Goal: Ask a question

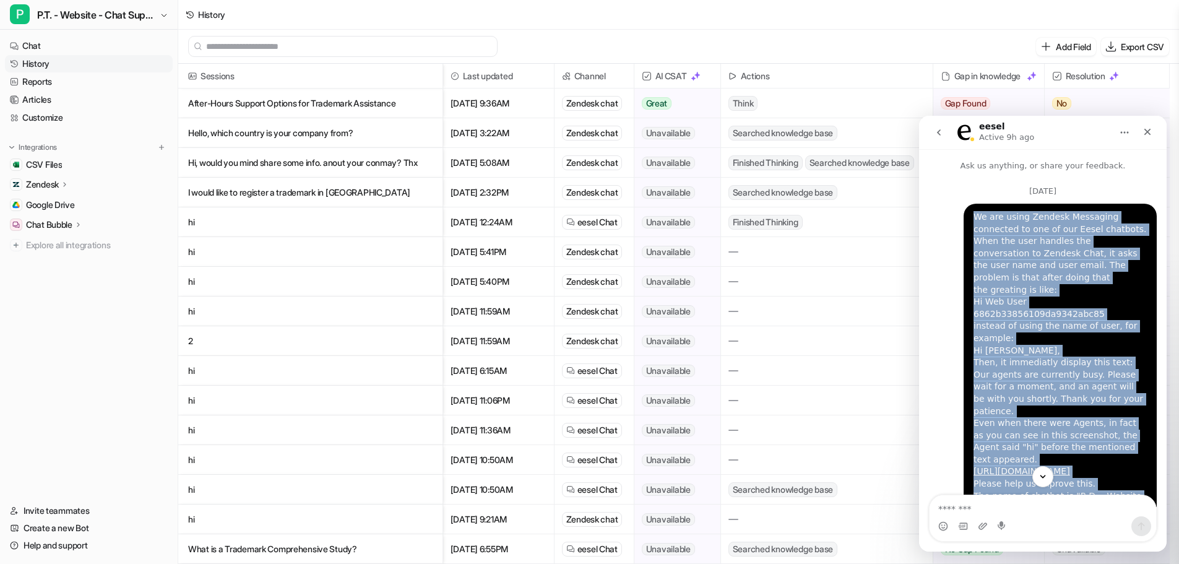
scroll to position [2, 0]
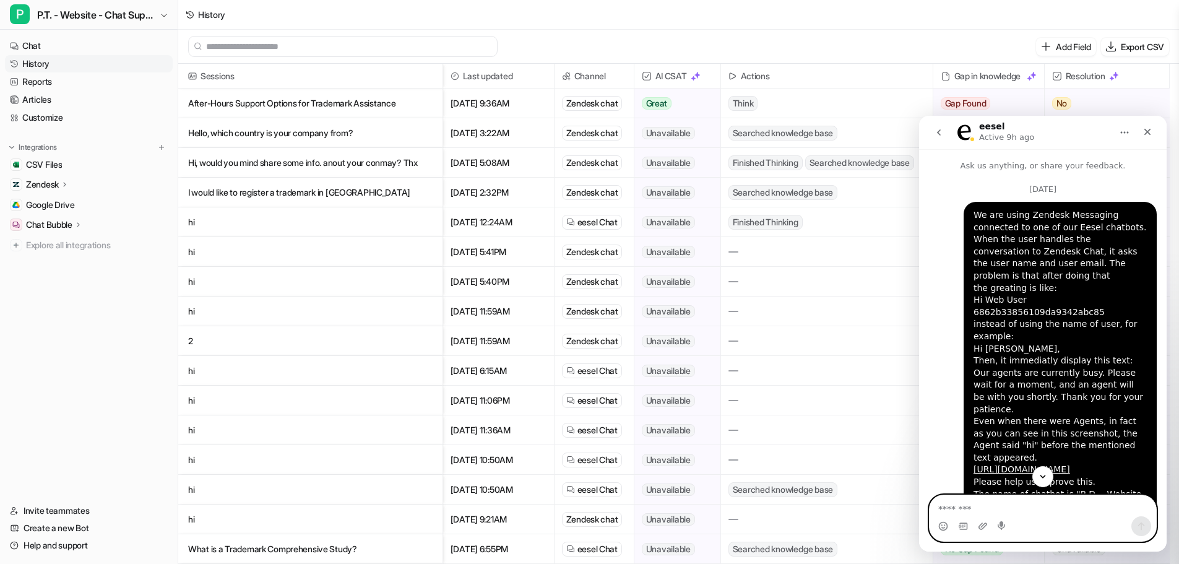
click at [960, 510] on textarea "Message…" at bounding box center [1043, 505] width 227 height 21
type textarea "*"
click at [941, 136] on icon "go back" at bounding box center [939, 133] width 10 height 10
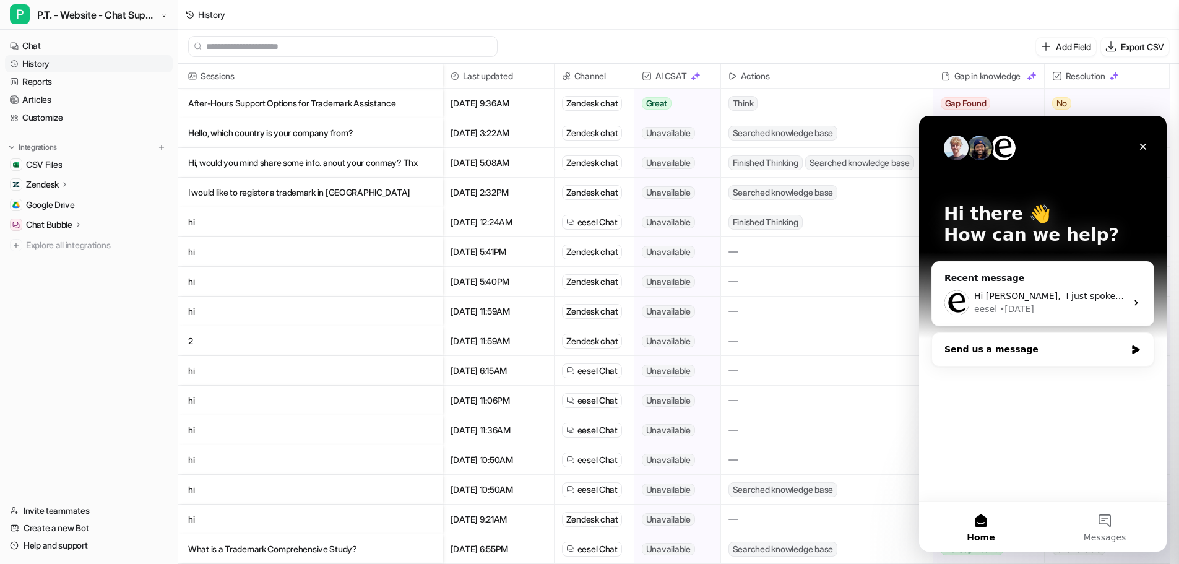
click at [965, 347] on div "Send us a message" at bounding box center [1035, 349] width 181 height 13
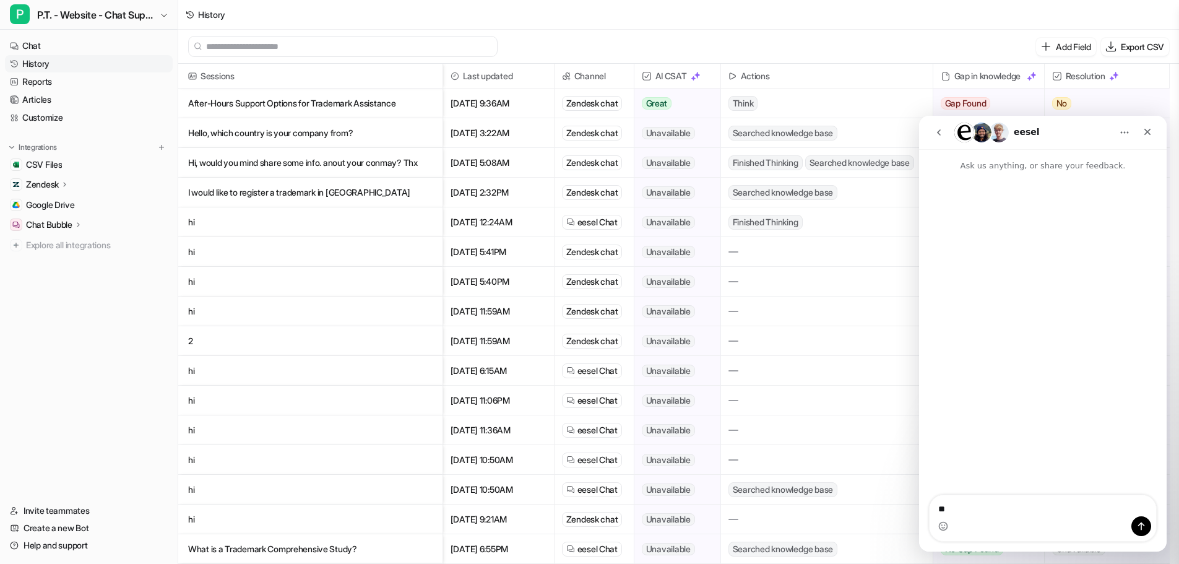
type textarea "*"
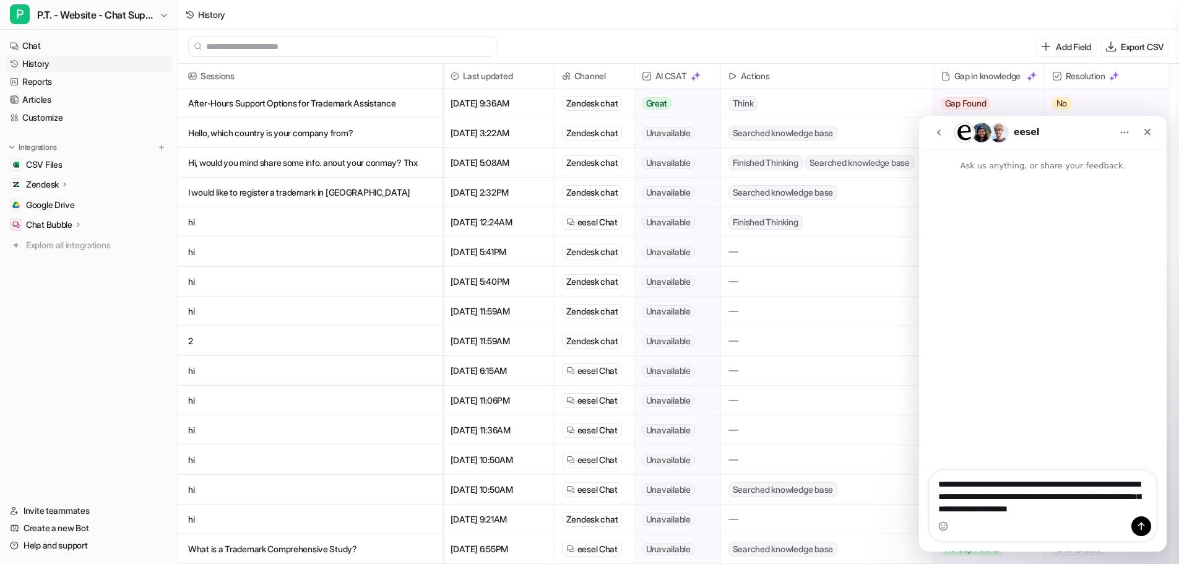
type textarea "**********"
click at [1128, 522] on div "Intercom messenger" at bounding box center [1043, 526] width 227 height 20
click at [1135, 522] on button "Send a message…" at bounding box center [1142, 526] width 20 height 20
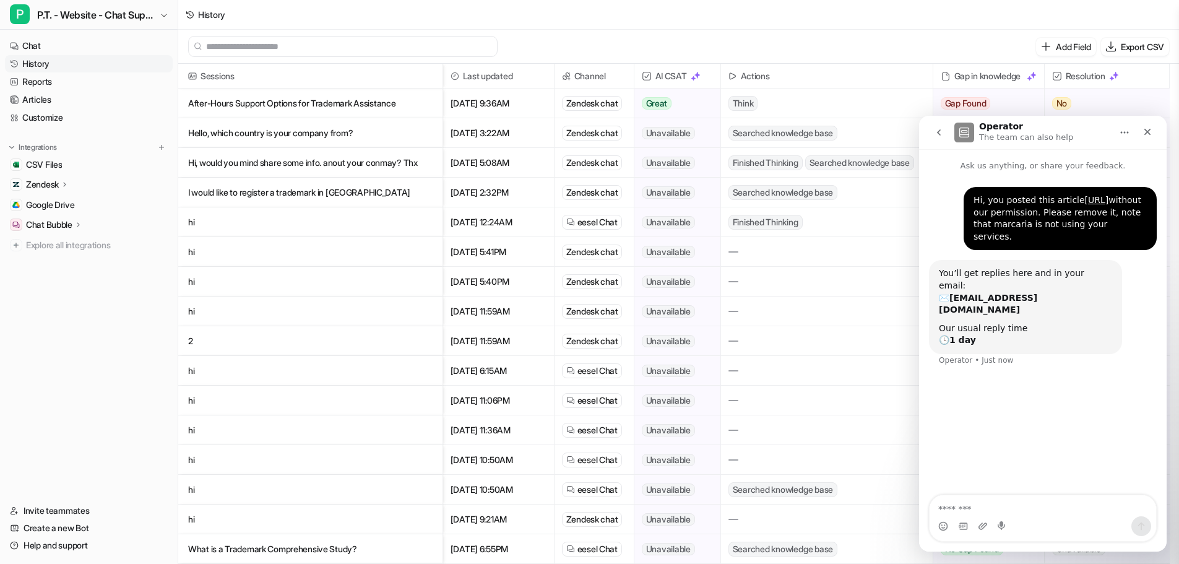
click at [850, 560] on div "Searched knowledge base" at bounding box center [827, 548] width 212 height 29
